Goal: Register for event/course

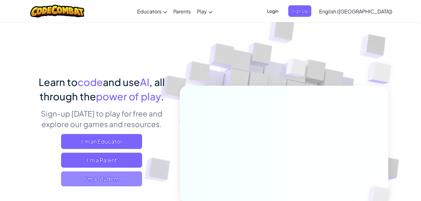
click at [135, 182] on span "I'm a Student" at bounding box center [101, 178] width 81 height 15
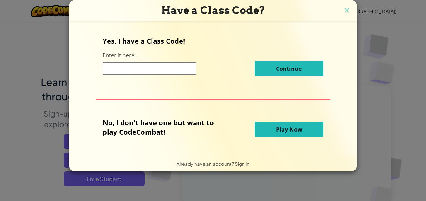
click at [177, 69] on input at bounding box center [150, 68] width 94 height 12
paste input "68ce9b18ad7dade5b67e1c6d"
type input "68ce9b18ad7dade5b67e1c6d"
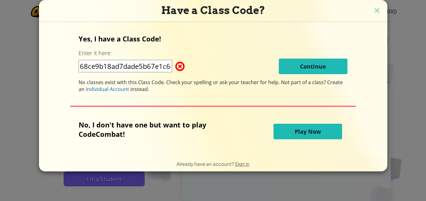
click at [133, 70] on input "68ce9b18ad7dade5b67e1c6d" at bounding box center [126, 66] width 94 height 12
paste input "RestBusRice"
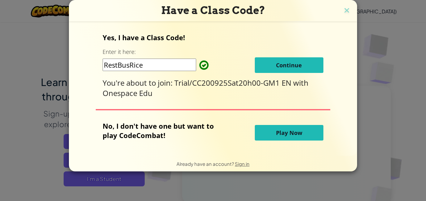
type input "RestBusRice"
click at [281, 64] on span "Continue" at bounding box center [289, 64] width 26 height 7
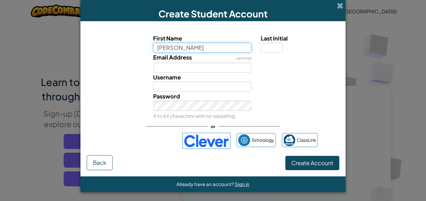
type input "Phong"
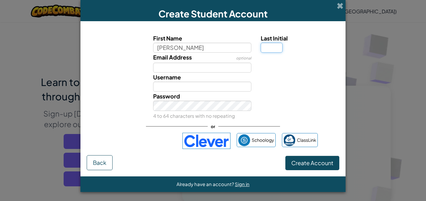
type input "Phong"
click at [271, 47] on input "Last Initial" at bounding box center [272, 48] width 22 height 10
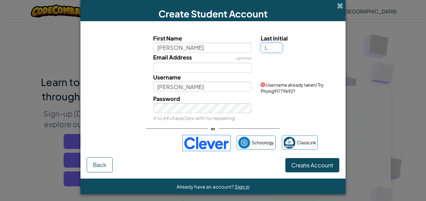
type input "L"
click at [196, 90] on input "PhongL" at bounding box center [202, 87] width 99 height 10
type input "PhongLe12"
click at [262, 111] on div "Password 4 to 64 characters with no repeating" at bounding box center [213, 108] width 259 height 28
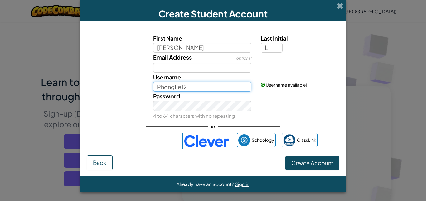
click at [210, 86] on input "PhongLe12" at bounding box center [202, 87] width 99 height 10
click at [285, 101] on div "Password 4 to 64 characters with no repeating" at bounding box center [213, 106] width 259 height 28
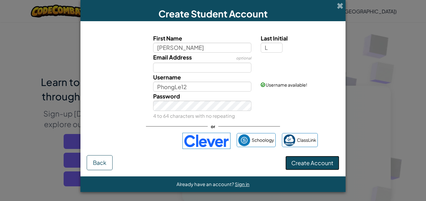
click at [301, 164] on span "Create Account" at bounding box center [312, 162] width 42 height 7
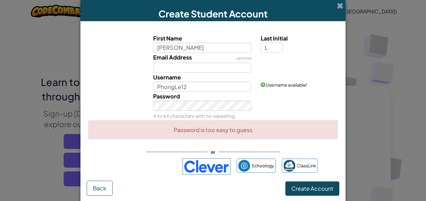
click at [284, 114] on div "Password 4 to 64 characters with no repeating" at bounding box center [213, 106] width 259 height 28
click at [309, 184] on button "Create Account" at bounding box center [312, 188] width 54 height 14
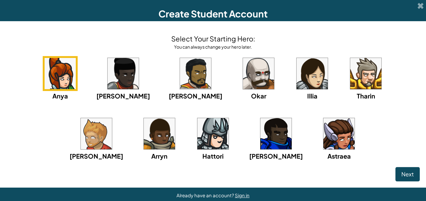
click at [406, 175] on span "Next" at bounding box center [407, 174] width 12 height 7
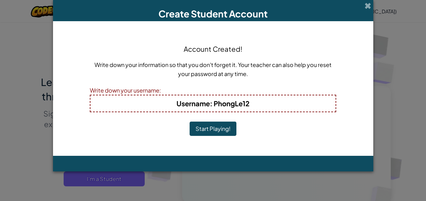
click at [228, 128] on button "Start Playing!" at bounding box center [213, 129] width 47 height 14
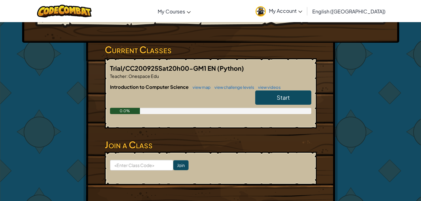
scroll to position [94, 0]
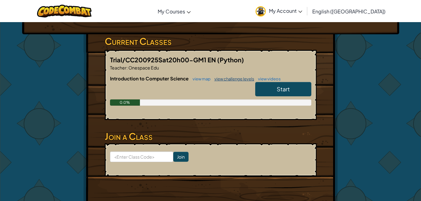
click at [223, 79] on link "view challenge levels" at bounding box center [232, 78] width 43 height 5
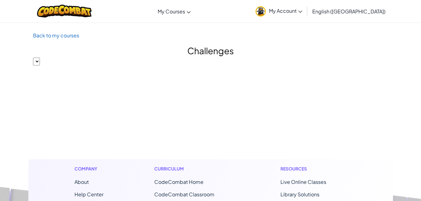
select select "560f1a9f22961295f9427742"
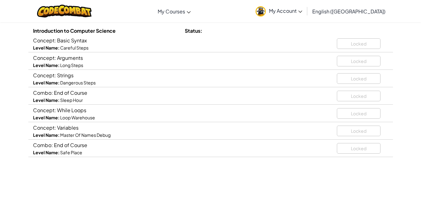
scroll to position [94, 0]
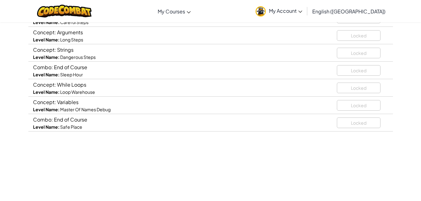
click at [302, 11] on span "My Account" at bounding box center [285, 10] width 33 height 7
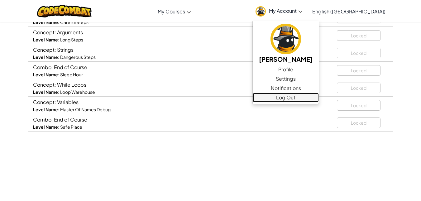
click at [317, 96] on link "Log Out" at bounding box center [286, 97] width 66 height 9
